Goal: Information Seeking & Learning: Check status

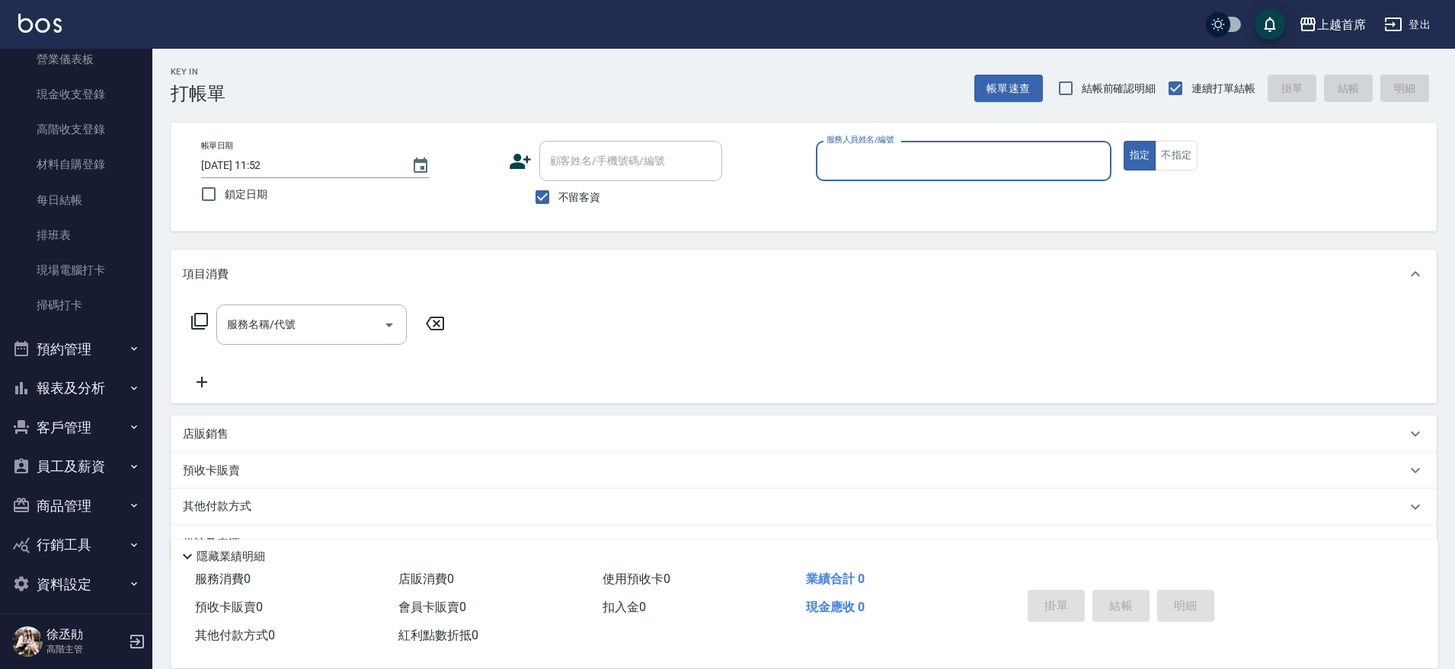
scroll to position [191, 0]
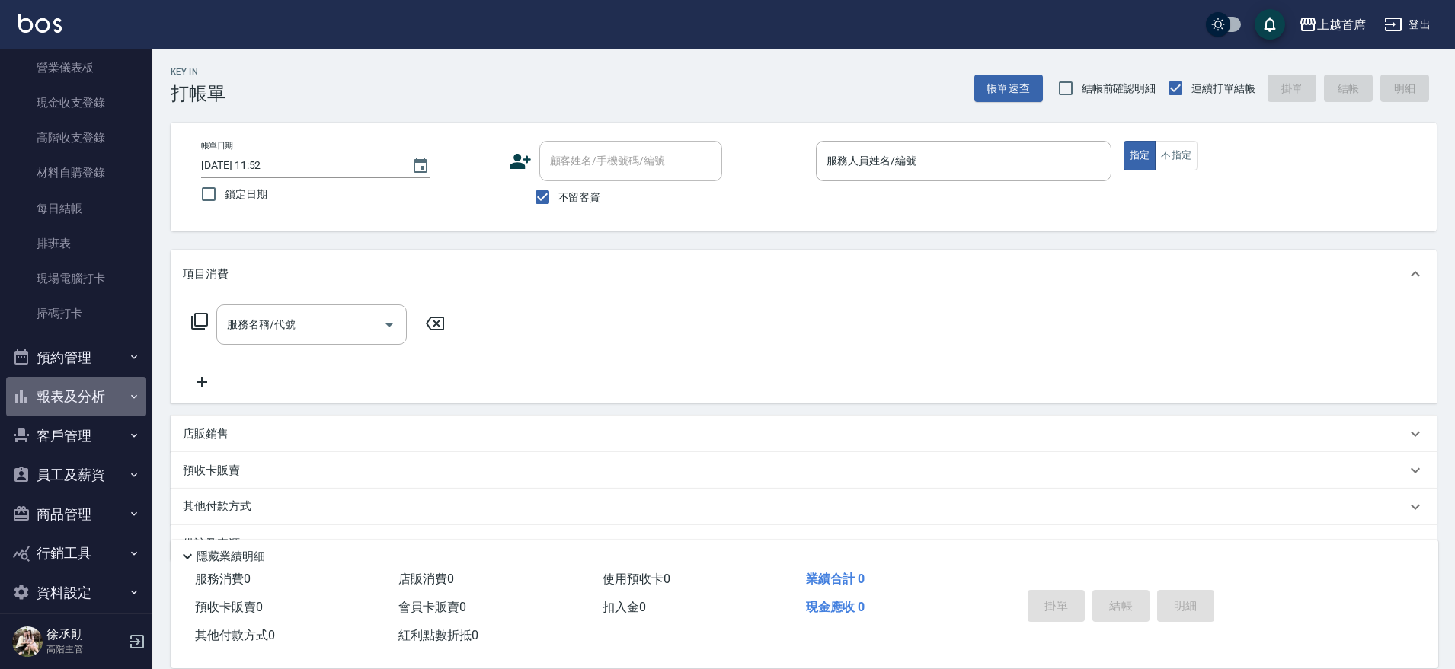
click at [111, 385] on button "報表及分析" at bounding box center [76, 397] width 140 height 40
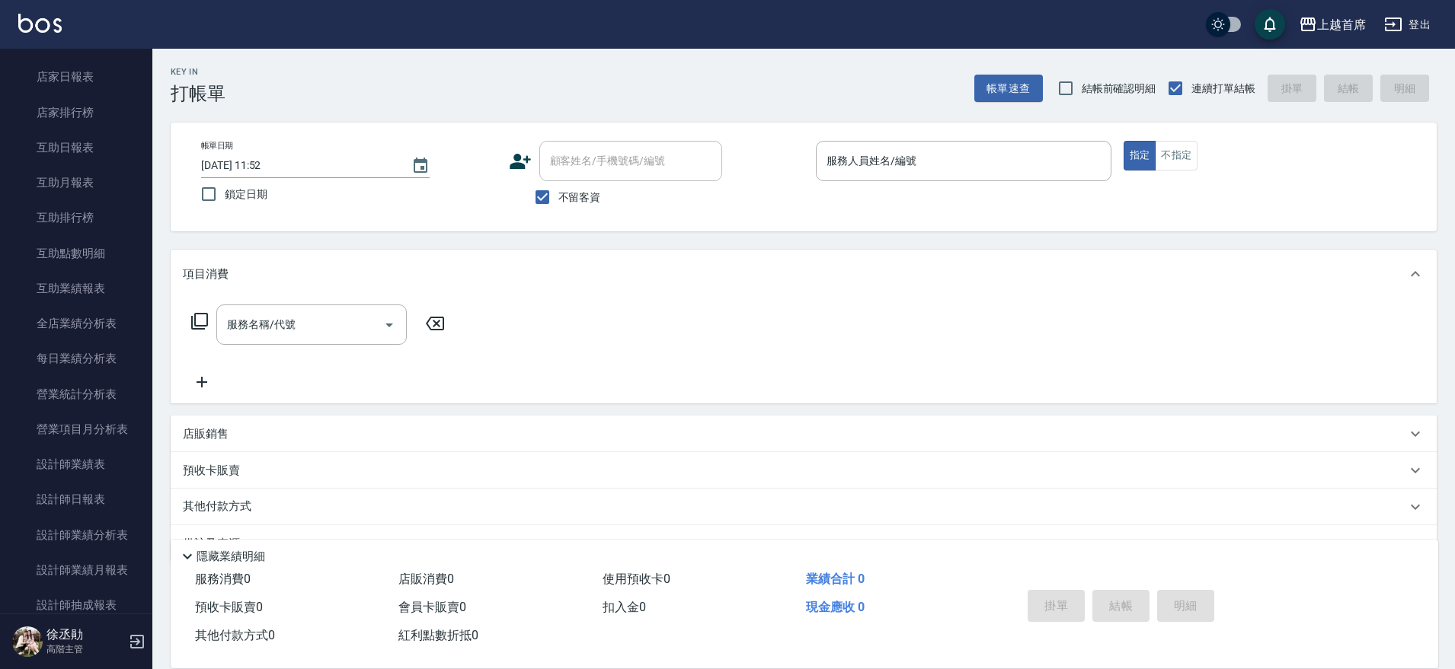
scroll to position [650, 0]
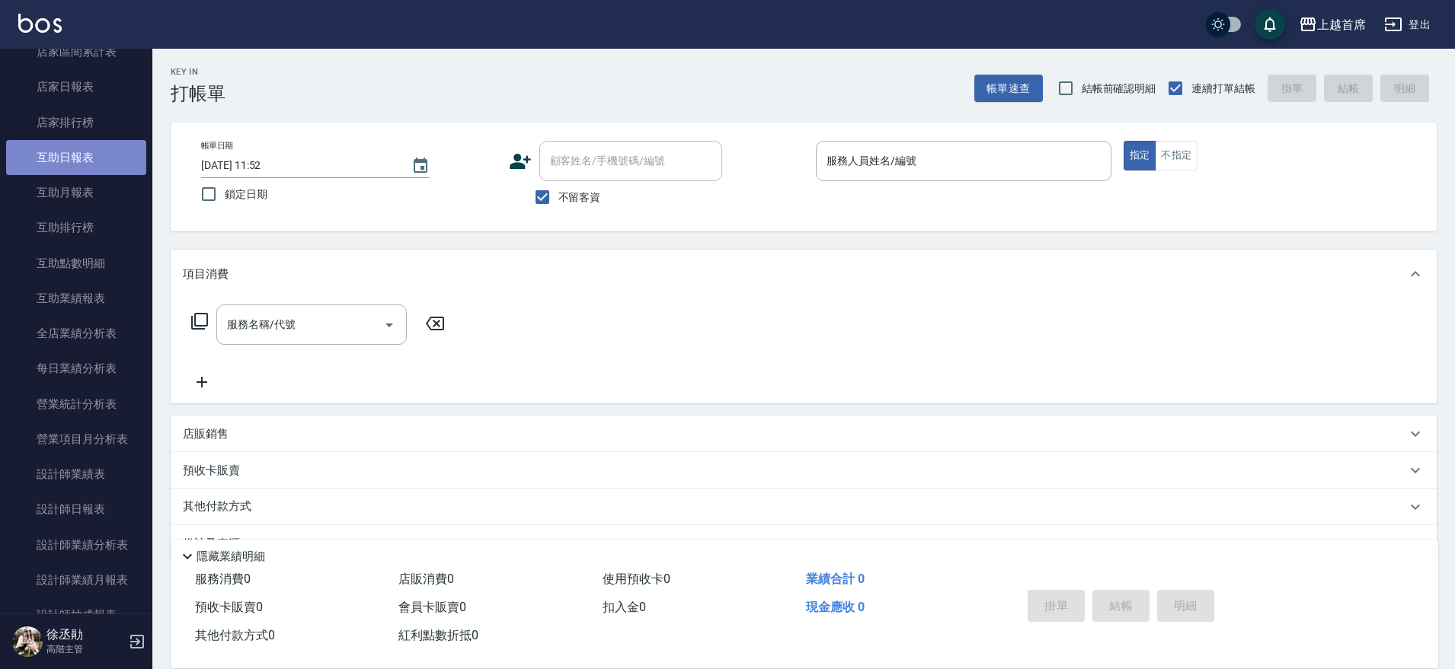
click at [91, 152] on link "互助日報表" at bounding box center [76, 157] width 140 height 35
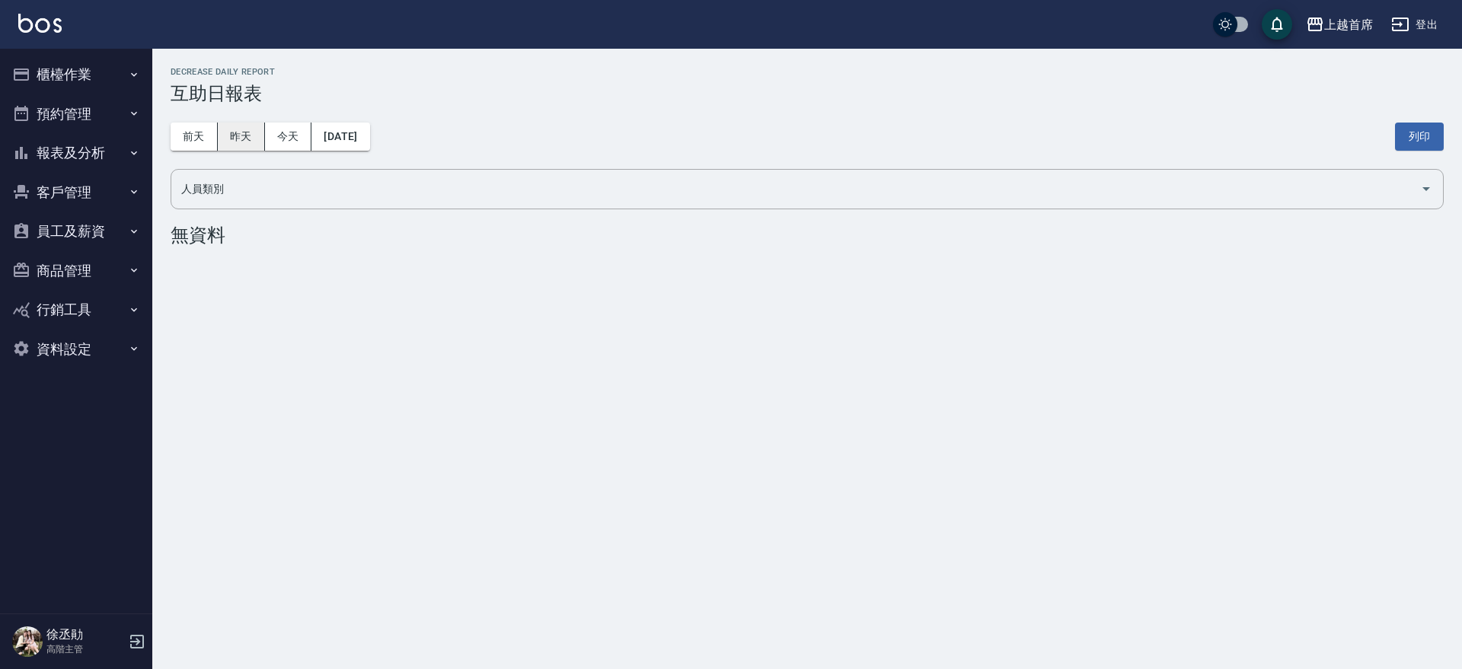
click at [234, 129] on button "昨天" at bounding box center [241, 137] width 47 height 28
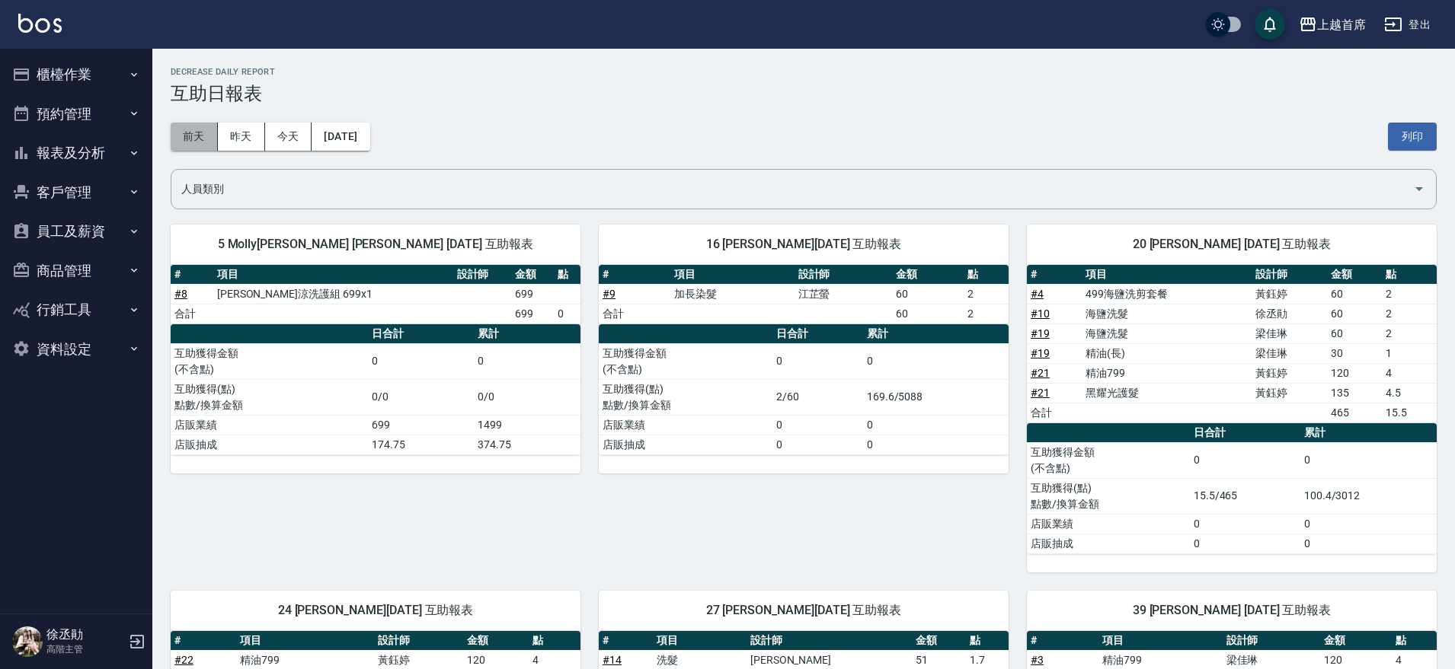
click at [197, 137] on button "前天" at bounding box center [194, 137] width 47 height 28
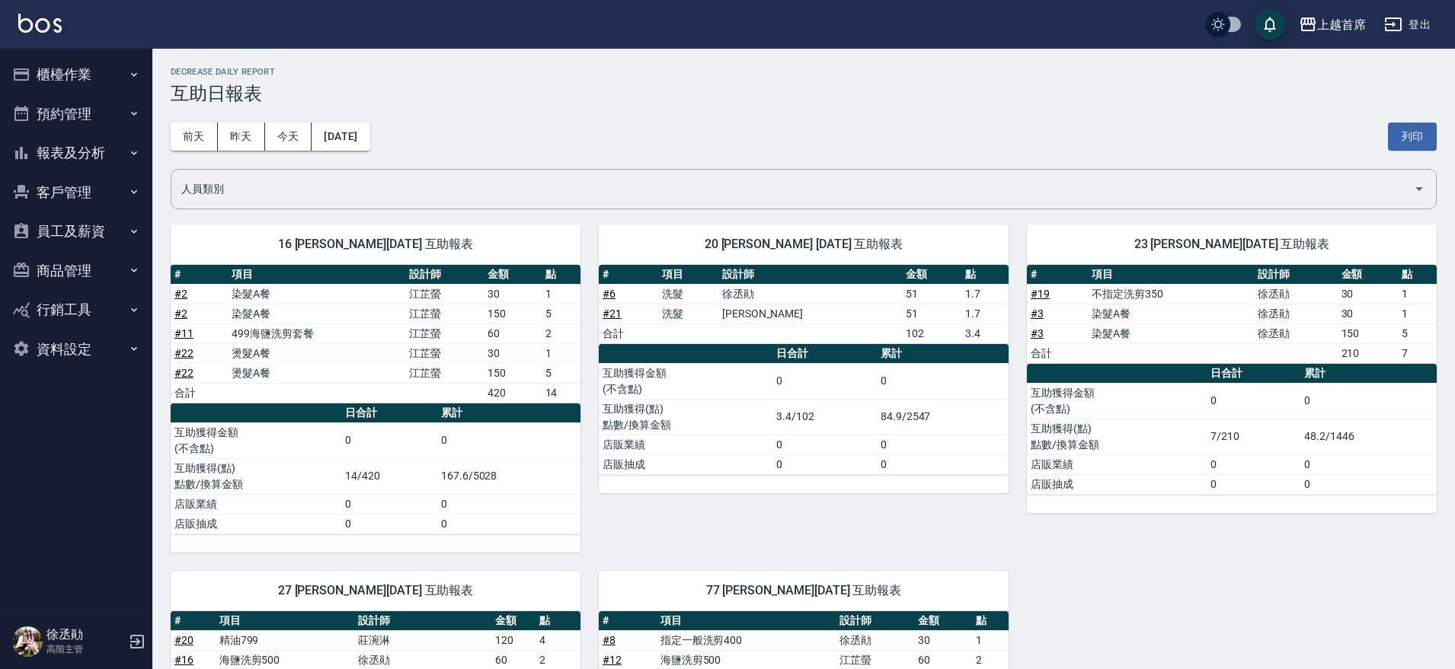
click at [1194, 587] on div "16 [PERSON_NAME][DATE] 互助報表 # 項目 設計師 金額 點 # 2 染髮A餐 [PERSON_NAME] 30 1 # 2 染髮A餐 …" at bounding box center [794, 552] width 1284 height 693
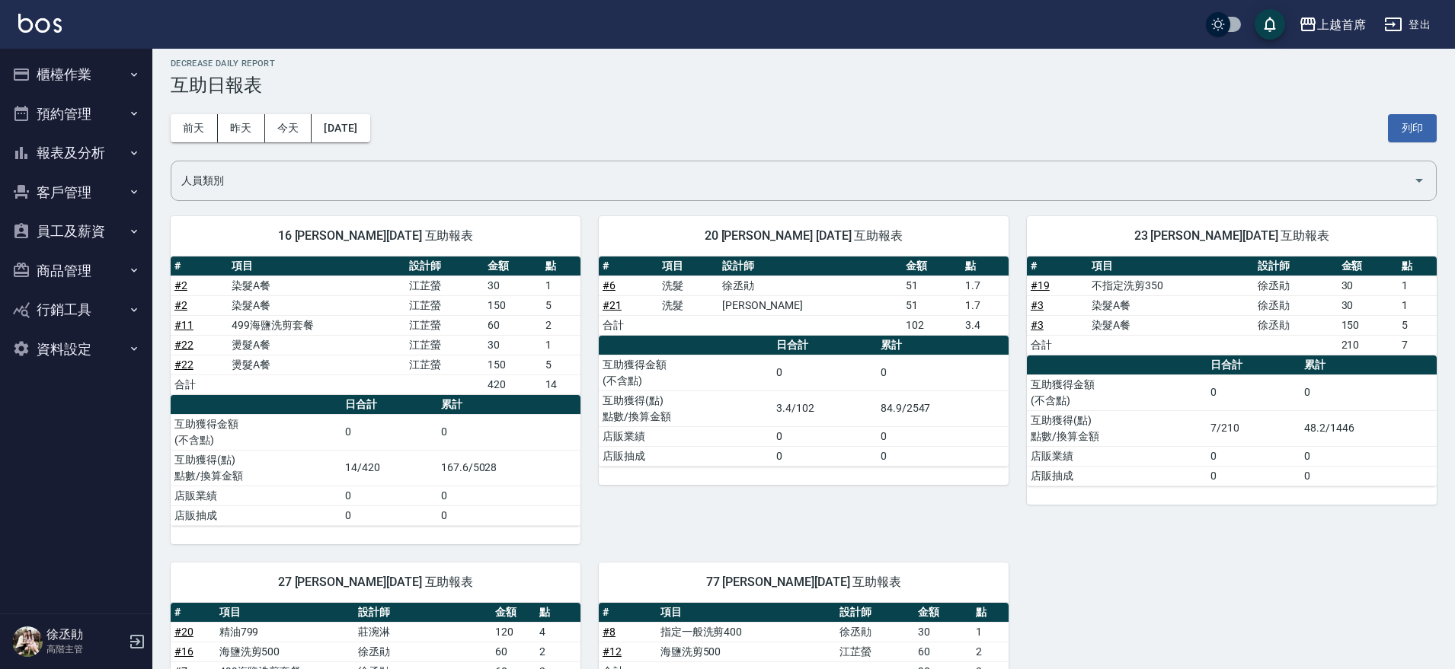
scroll to position [1, 0]
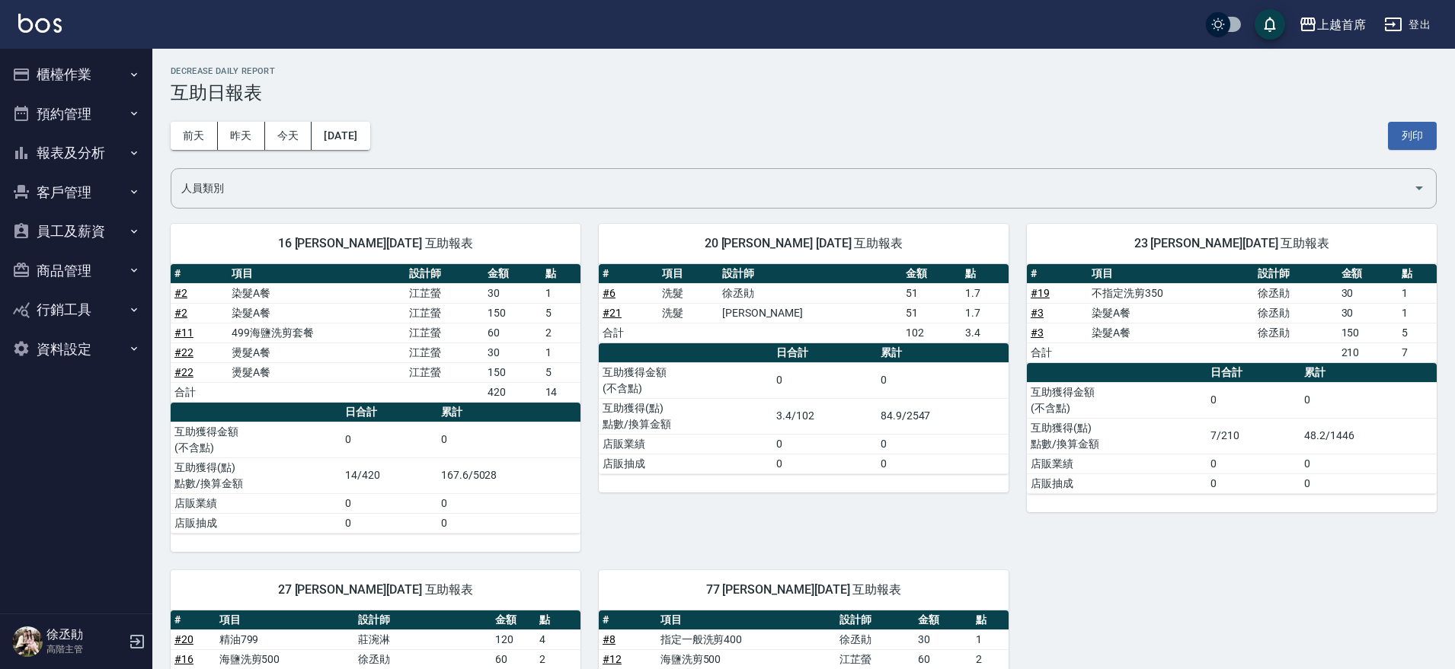
click at [77, 145] on button "報表及分析" at bounding box center [76, 153] width 140 height 40
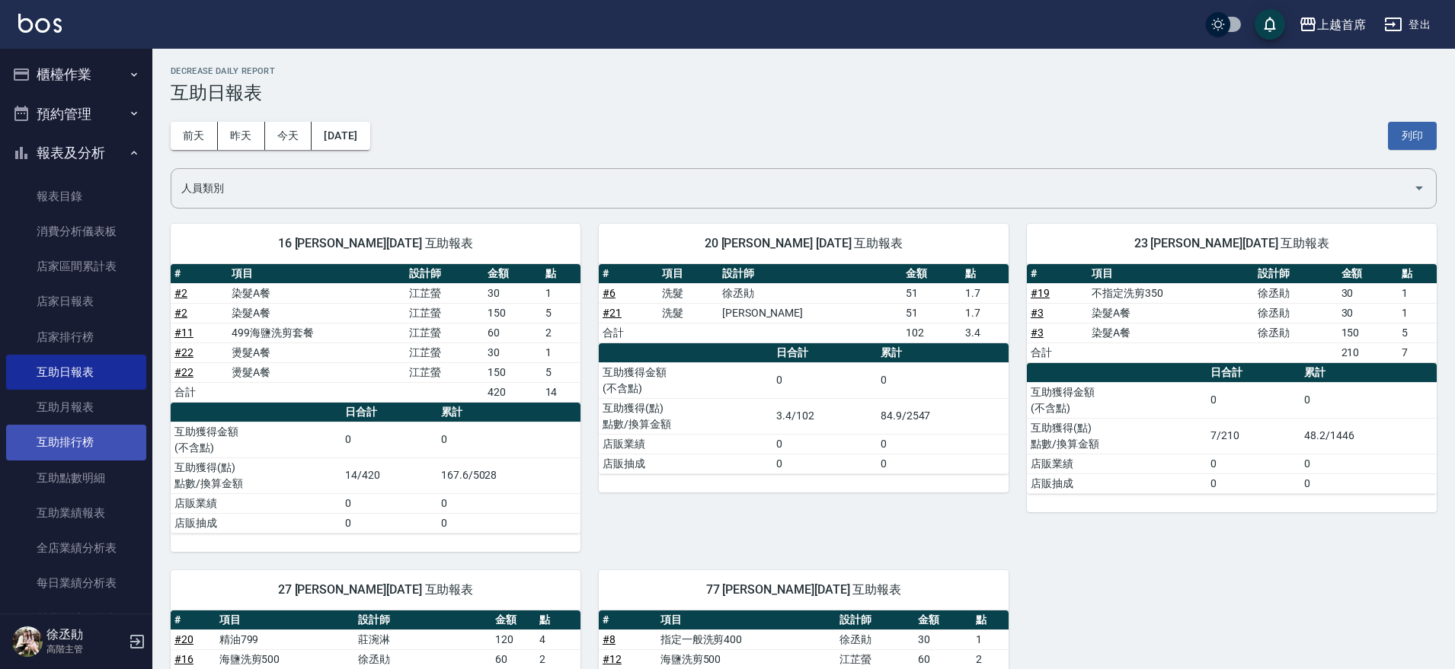
click at [110, 458] on link "互助排行榜" at bounding box center [76, 442] width 140 height 35
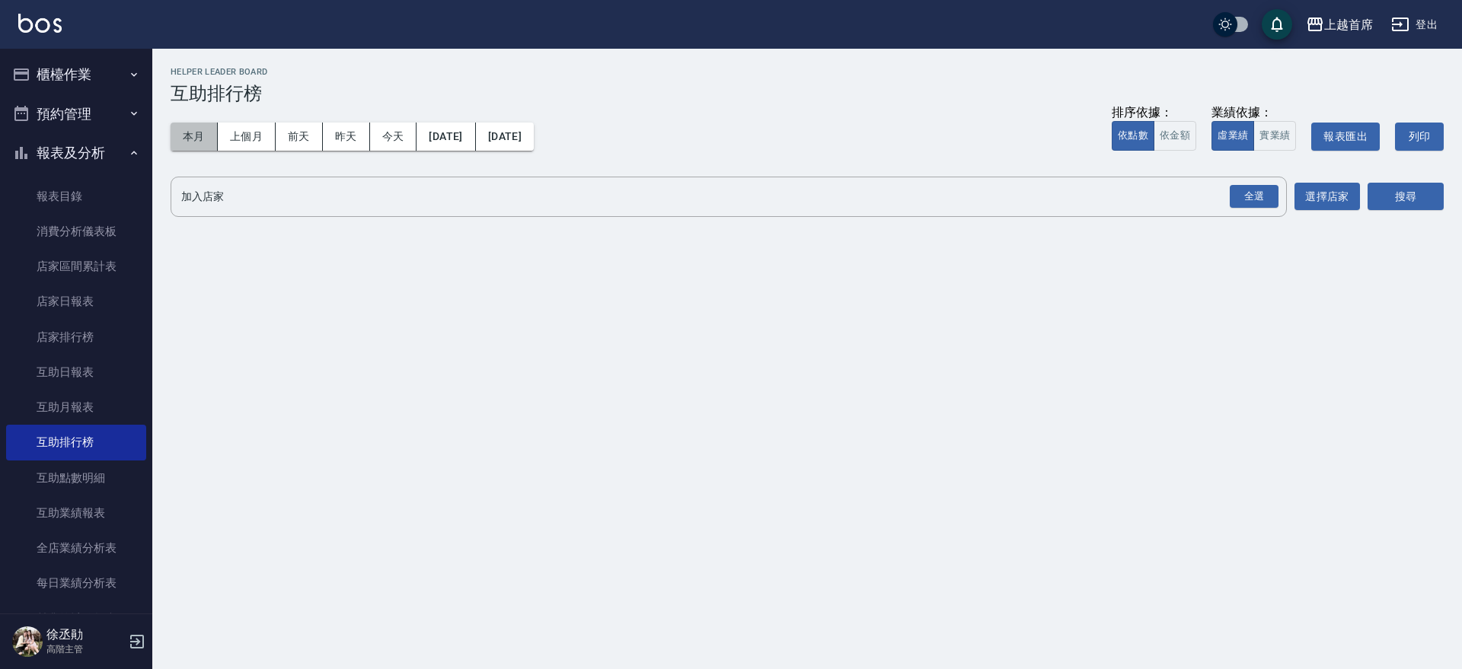
drag, startPoint x: 190, startPoint y: 137, endPoint x: 1021, endPoint y: 137, distance: 831.6
click at [206, 137] on button "本月" at bounding box center [194, 137] width 47 height 28
click at [1257, 187] on div "全選" at bounding box center [1254, 197] width 49 height 24
click at [1378, 197] on button "搜尋" at bounding box center [1406, 198] width 76 height 28
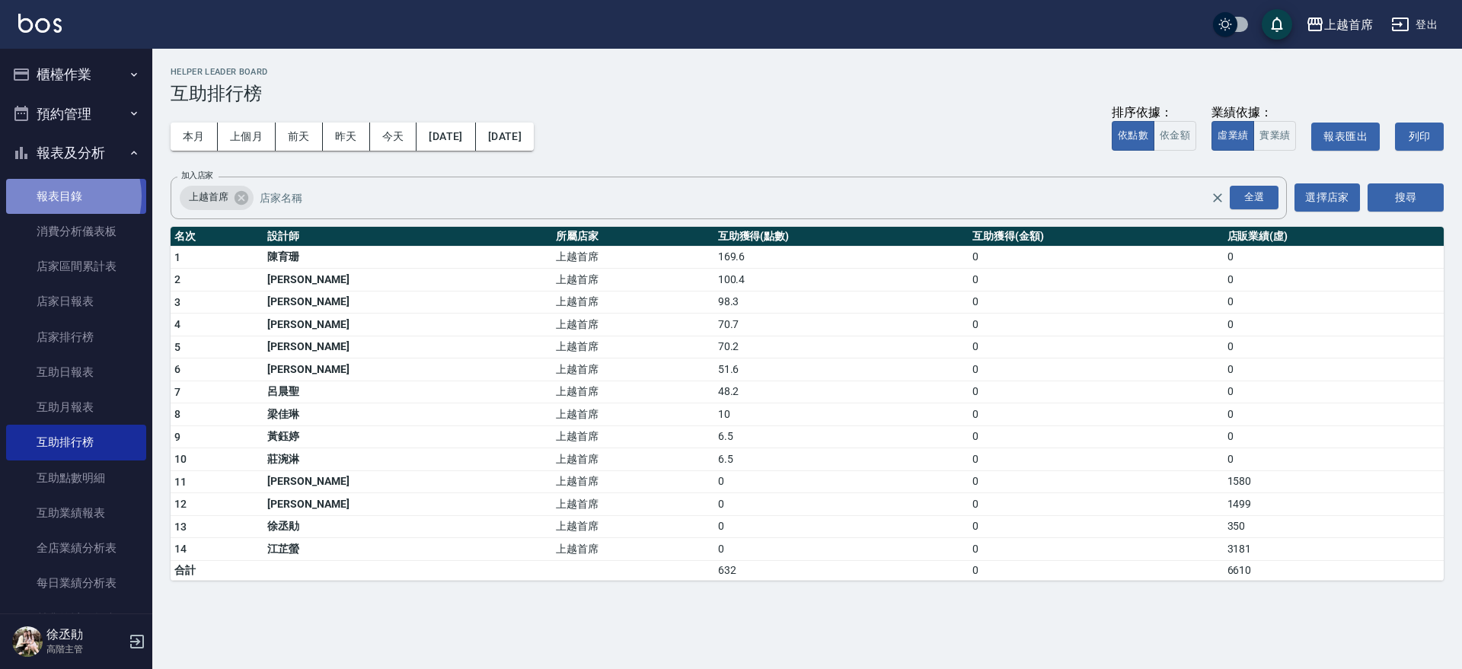
click at [62, 196] on link "報表目錄" at bounding box center [76, 196] width 140 height 35
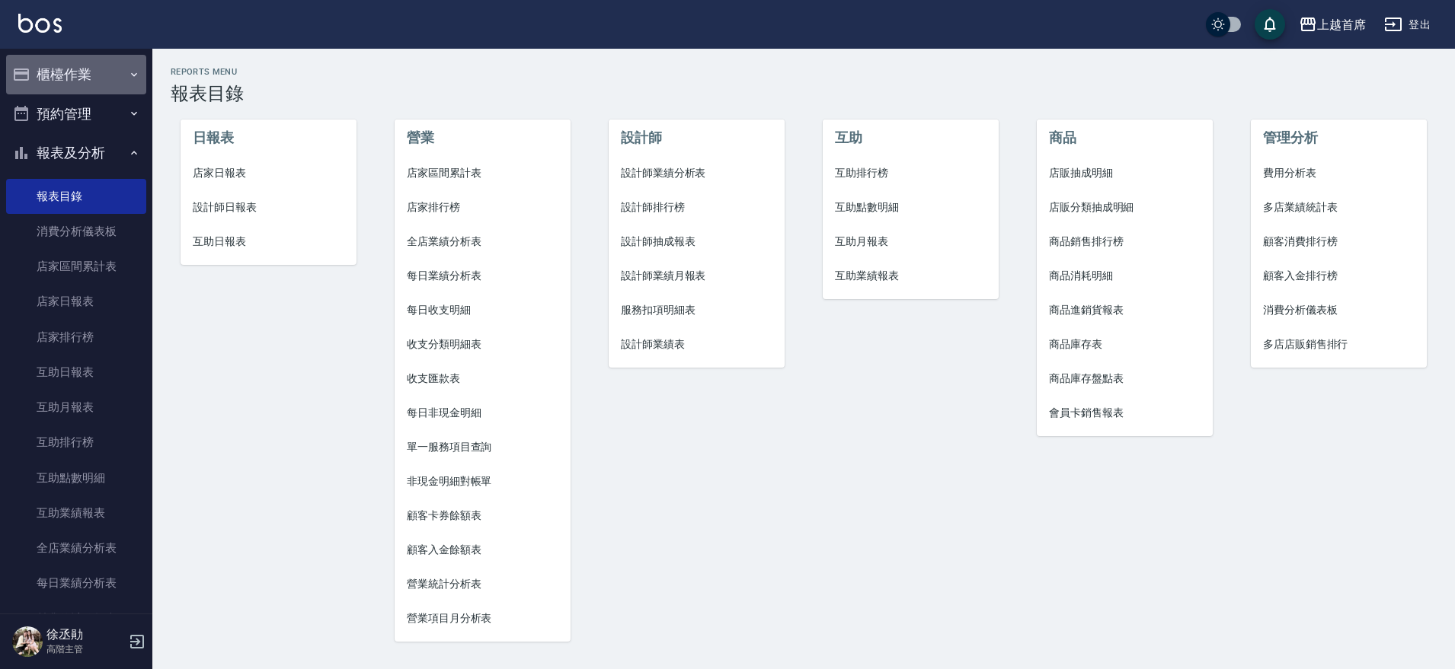
click at [100, 71] on button "櫃檯作業" at bounding box center [76, 75] width 140 height 40
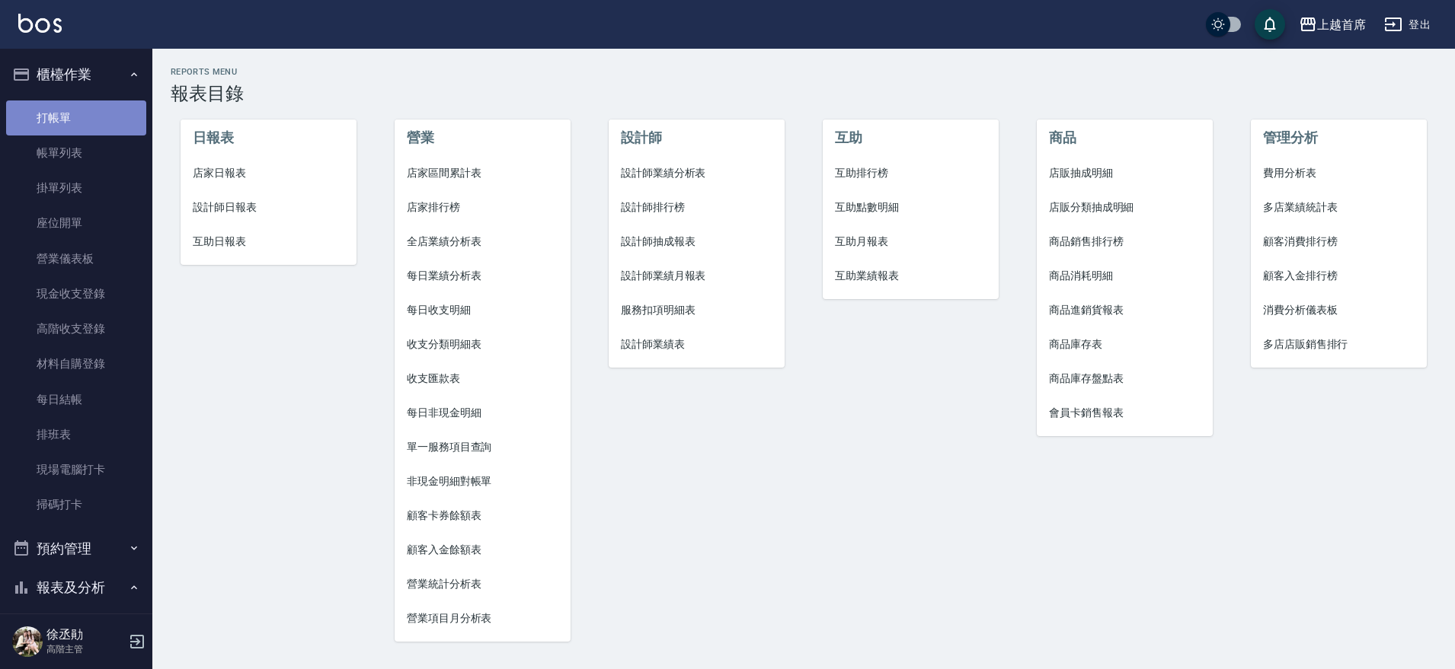
click at [85, 123] on link "打帳單" at bounding box center [76, 118] width 140 height 35
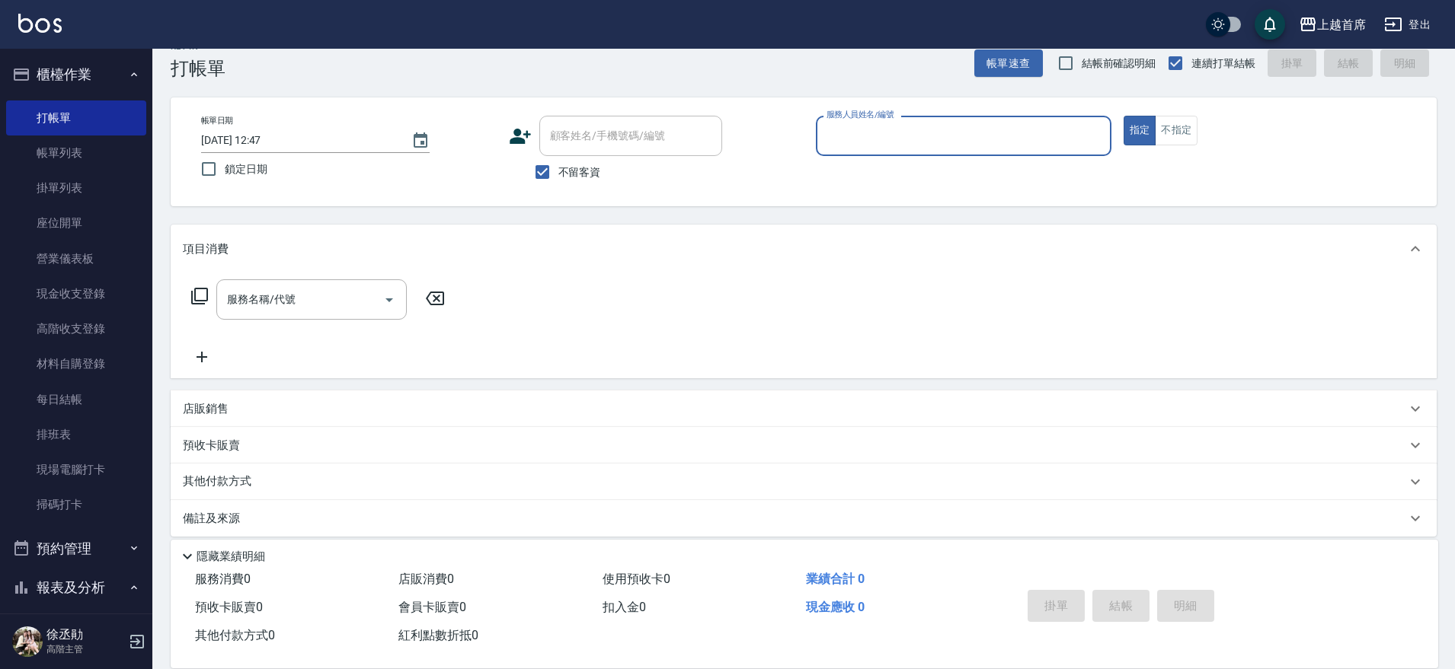
scroll to position [39, 0]
